Goal: Find specific page/section: Find specific page/section

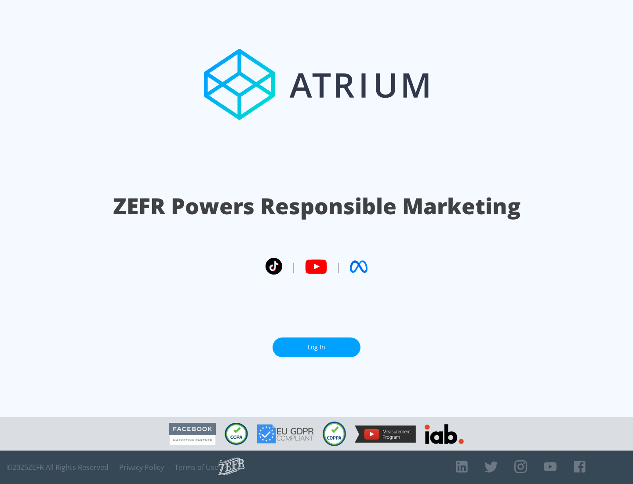
click at [317, 347] on link "Log In" at bounding box center [317, 347] width 88 height 20
